Goal: Task Accomplishment & Management: Manage account settings

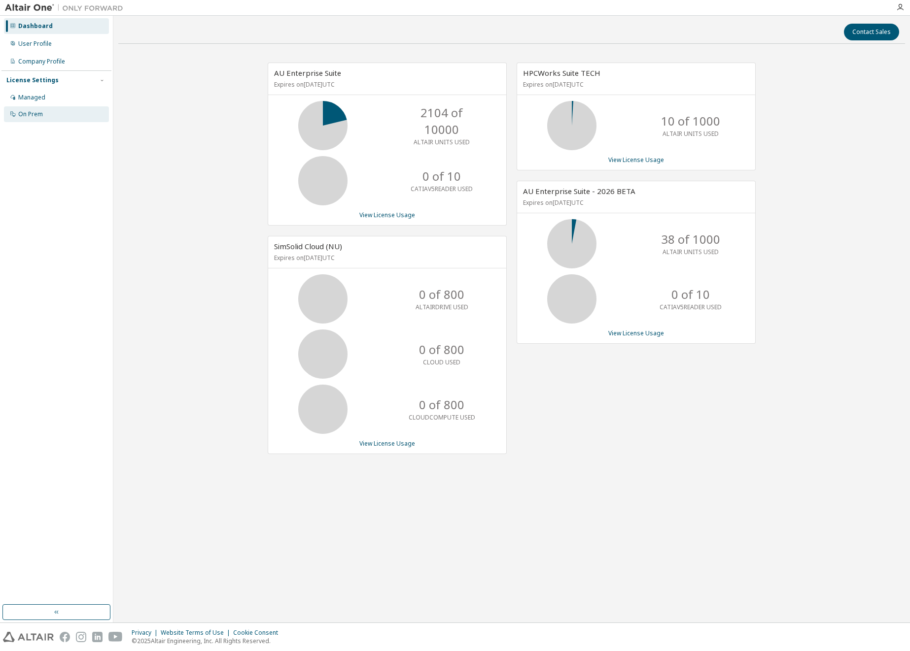
click at [31, 112] on div "On Prem" at bounding box center [30, 114] width 25 height 8
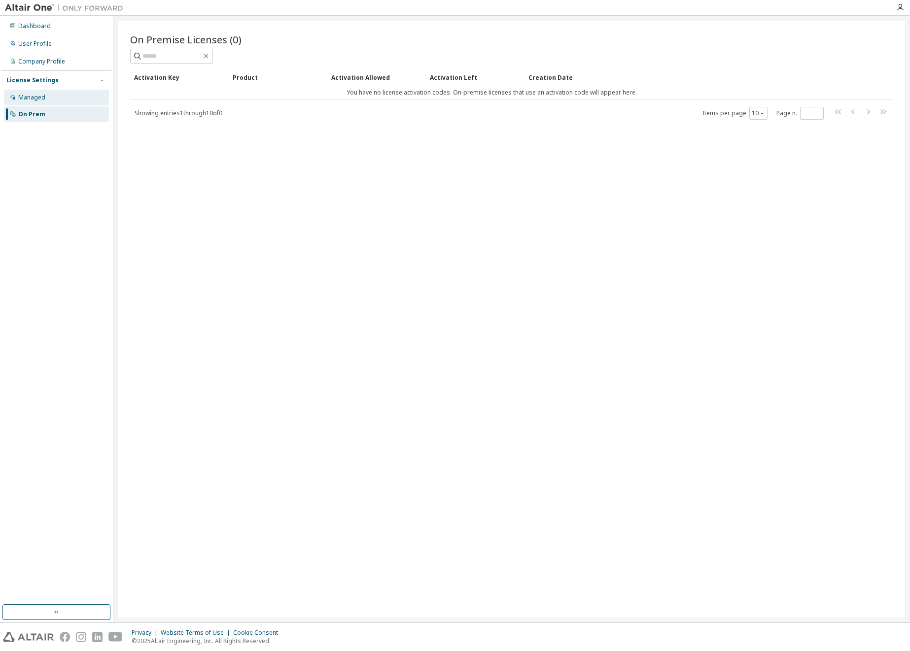
click at [34, 103] on div "Managed" at bounding box center [56, 98] width 105 height 16
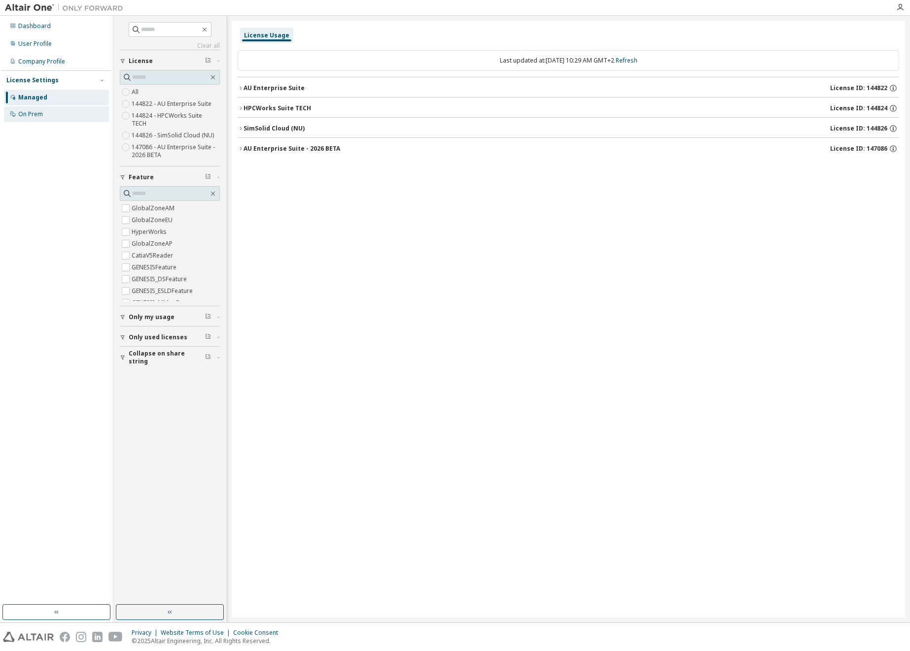
click at [25, 117] on div "On Prem" at bounding box center [30, 114] width 25 height 8
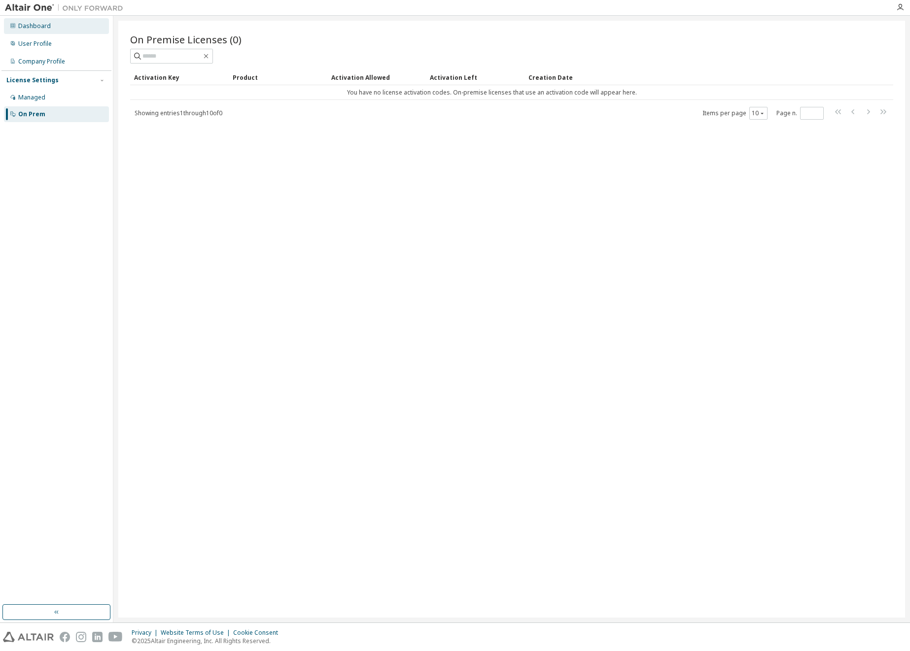
click at [36, 32] on div "Dashboard" at bounding box center [56, 26] width 105 height 16
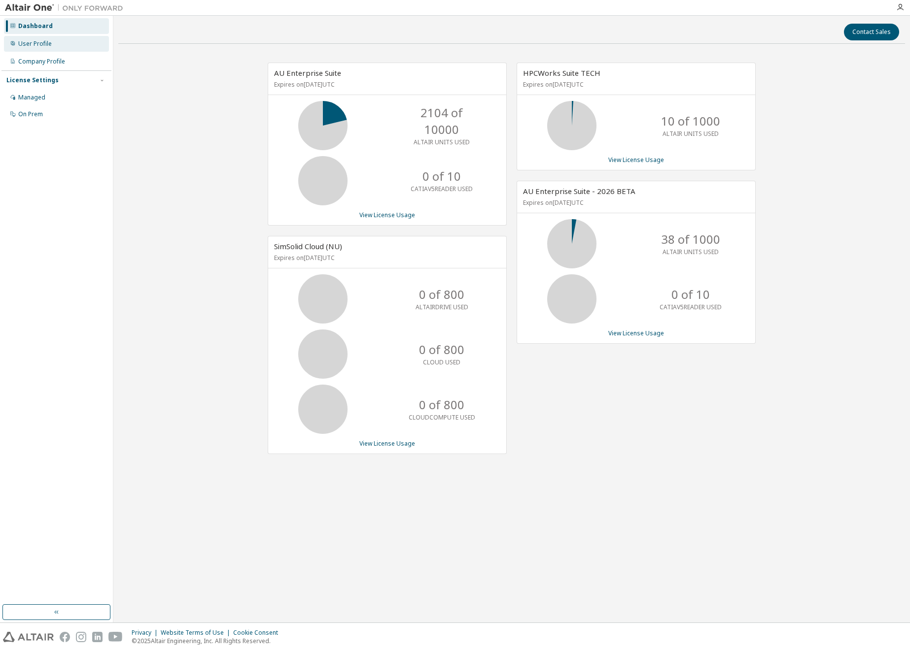
click at [44, 45] on div "User Profile" at bounding box center [35, 44] width 34 height 8
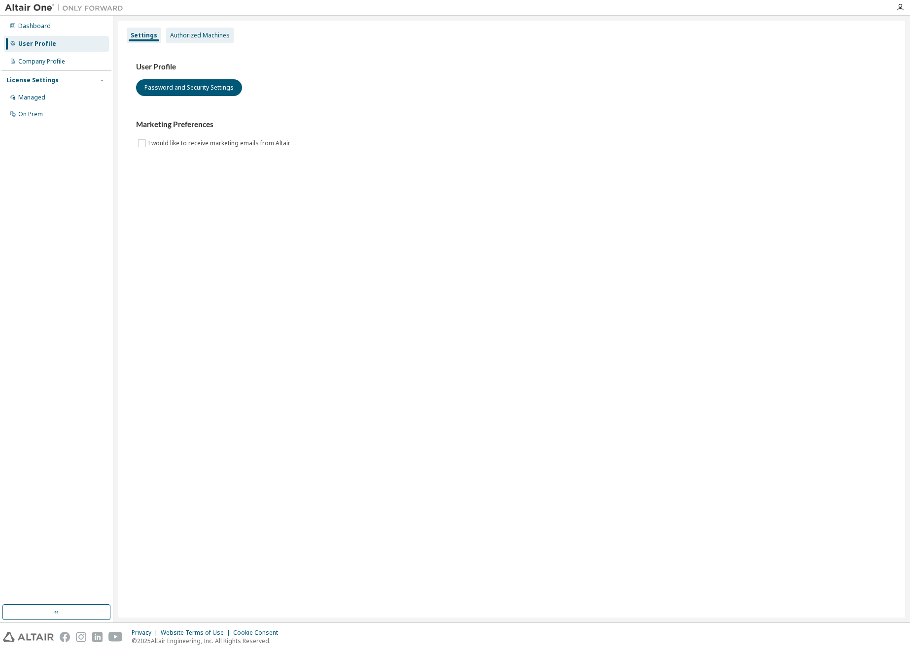
click at [167, 35] on div "Authorized Machines" at bounding box center [200, 36] width 68 height 16
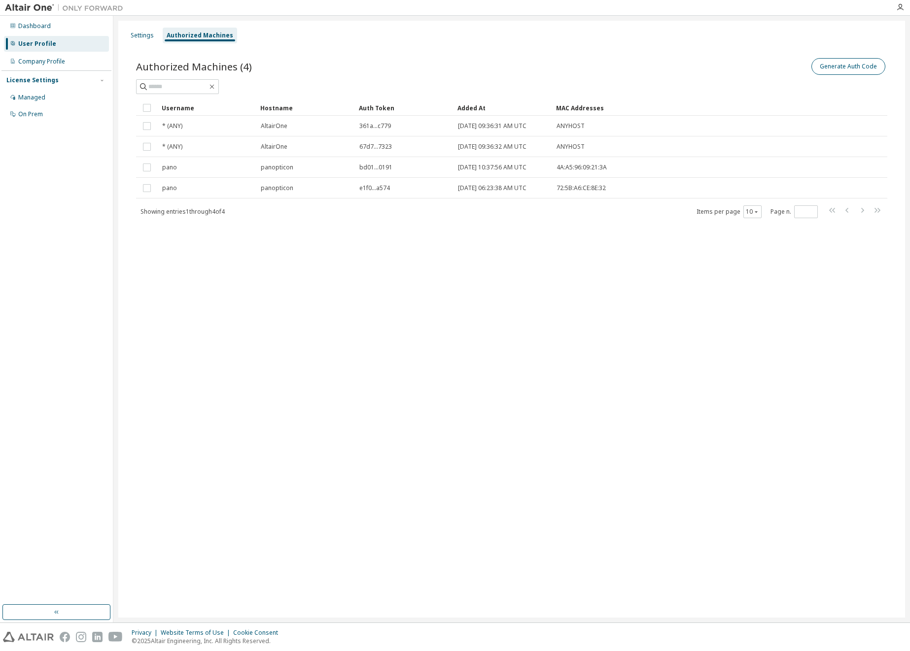
click at [843, 67] on button "Generate Auth Code" at bounding box center [848, 66] width 74 height 17
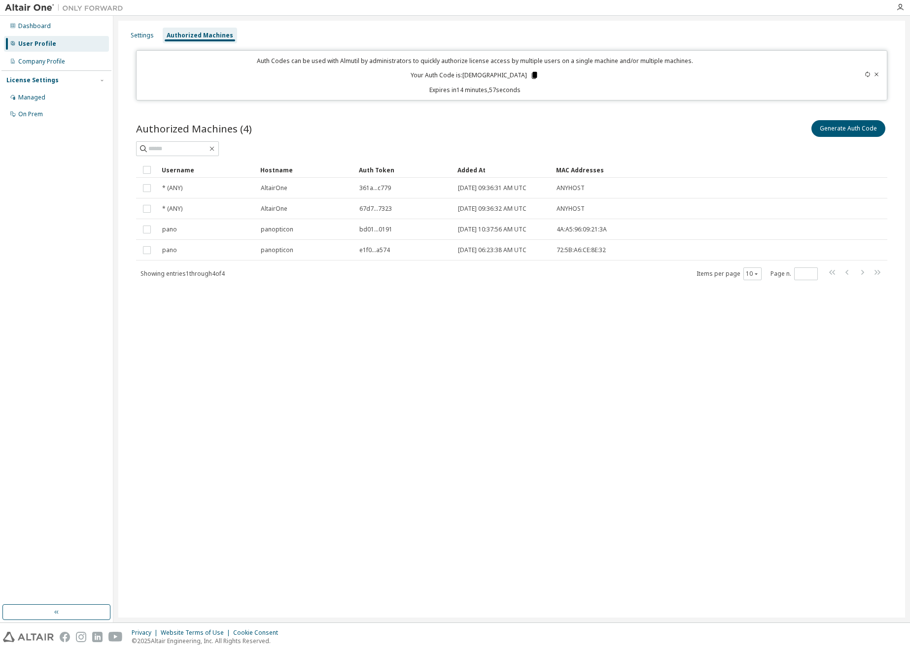
click at [532, 77] on icon at bounding box center [534, 75] width 5 height 7
click at [690, 130] on div "Generate Auth Code" at bounding box center [698, 128] width 375 height 21
click at [33, 9] on img at bounding box center [66, 8] width 123 height 10
click at [36, 28] on div "Dashboard" at bounding box center [34, 26] width 33 height 8
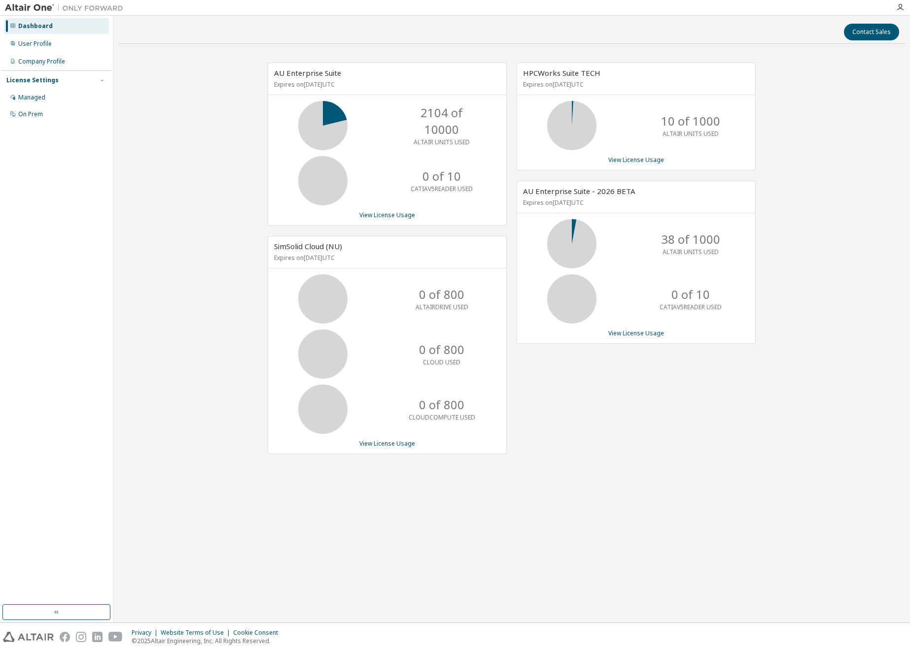
click at [41, 10] on img at bounding box center [66, 8] width 123 height 10
click at [899, 6] on icon "button" at bounding box center [900, 7] width 8 height 8
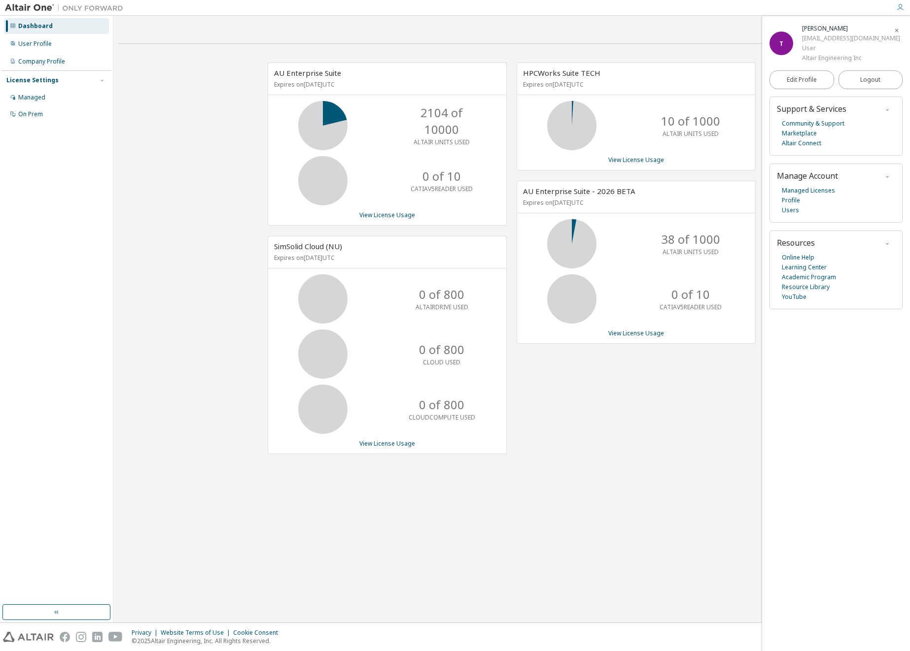
click at [645, 352] on div "HPCWorks Suite TECH Expires on [DATE] UTC 10 of 1000 ALTAIR UNITS USED View Lic…" at bounding box center [631, 264] width 249 height 402
